Goal: Find specific page/section: Find specific page/section

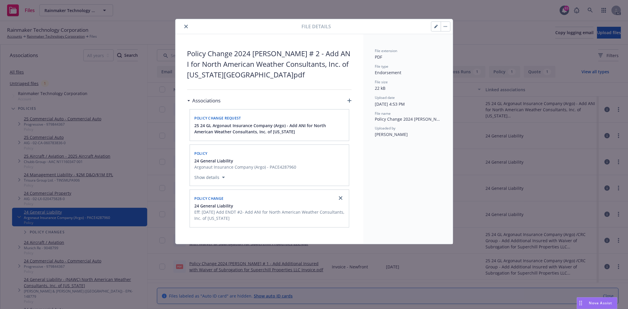
click at [187, 26] on icon "close" at bounding box center [186, 27] width 4 height 4
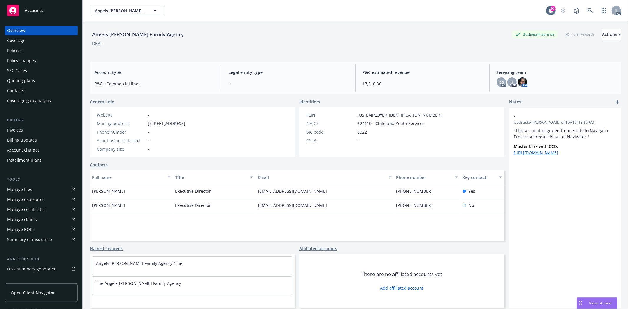
click at [14, 53] on div "Policies" at bounding box center [14, 50] width 15 height 9
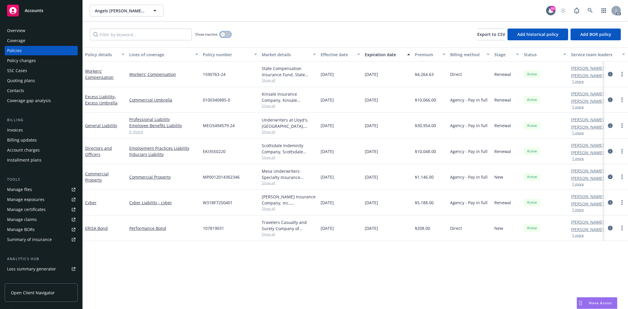
click at [224, 34] on icon "button" at bounding box center [223, 34] width 2 height 2
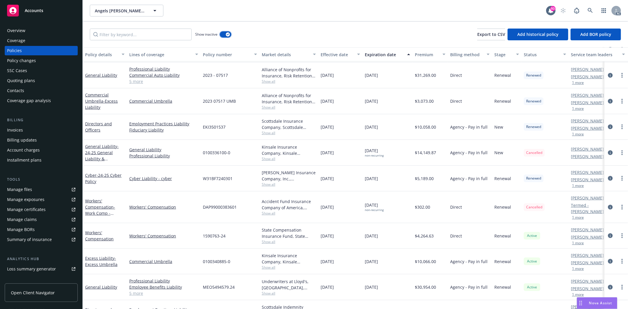
scroll to position [498, 0]
